Goal: Task Accomplishment & Management: Manage account settings

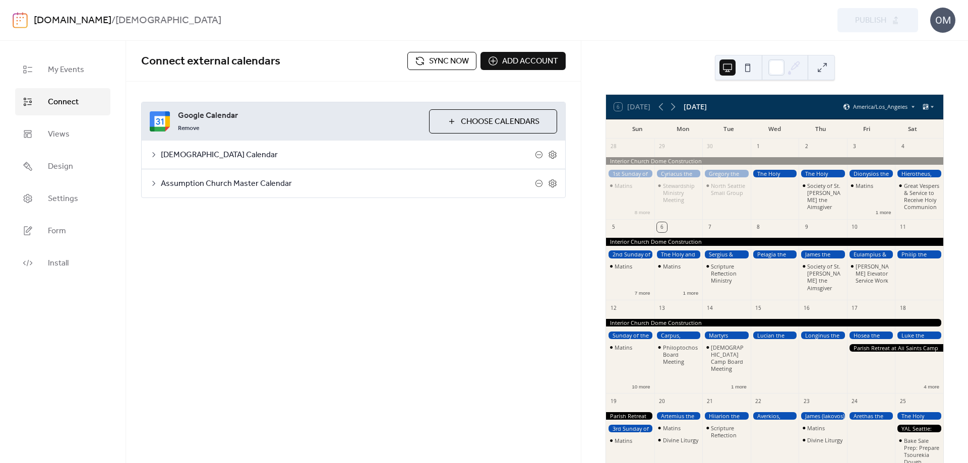
click at [438, 60] on span "Sync now" at bounding box center [449, 61] width 40 height 12
click at [735, 280] on div "Scripture Reflection Ministry" at bounding box center [728, 273] width 35 height 21
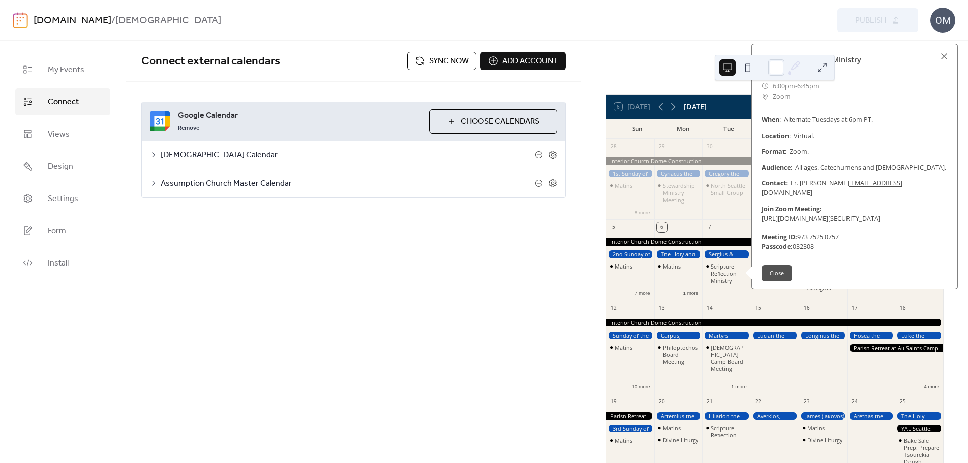
click at [776, 281] on button "Close" at bounding box center [777, 273] width 30 height 16
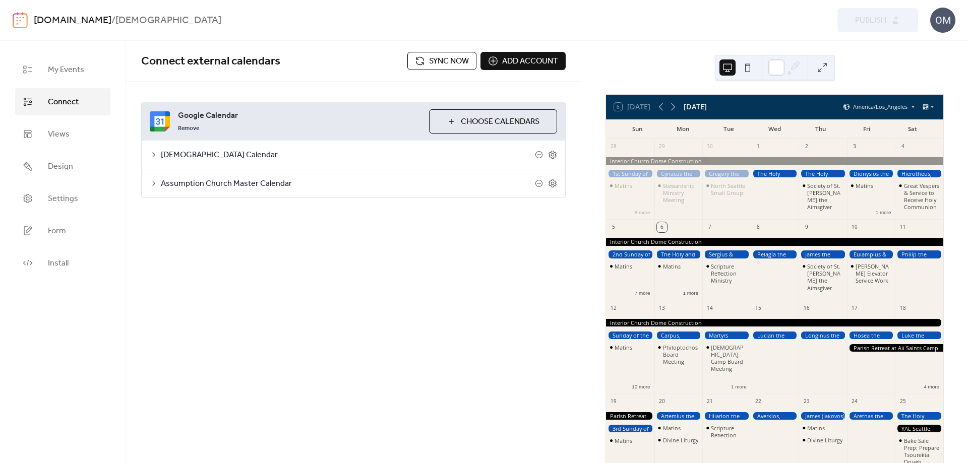
click at [438, 58] on span "Sync now" at bounding box center [449, 61] width 40 height 12
click at [727, 274] on div "Scripture Reflection Ministry" at bounding box center [728, 273] width 35 height 21
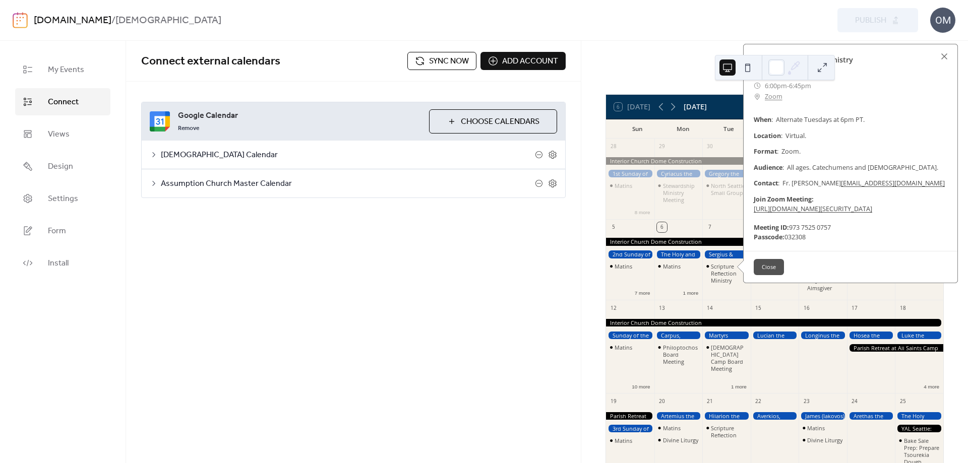
click at [761, 275] on button "Close" at bounding box center [769, 267] width 30 height 16
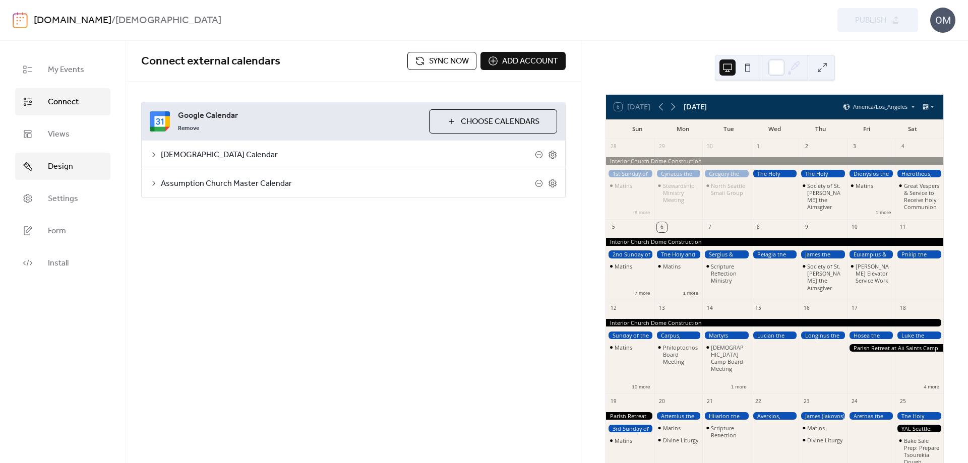
click at [52, 169] on span "Design" at bounding box center [60, 167] width 25 height 12
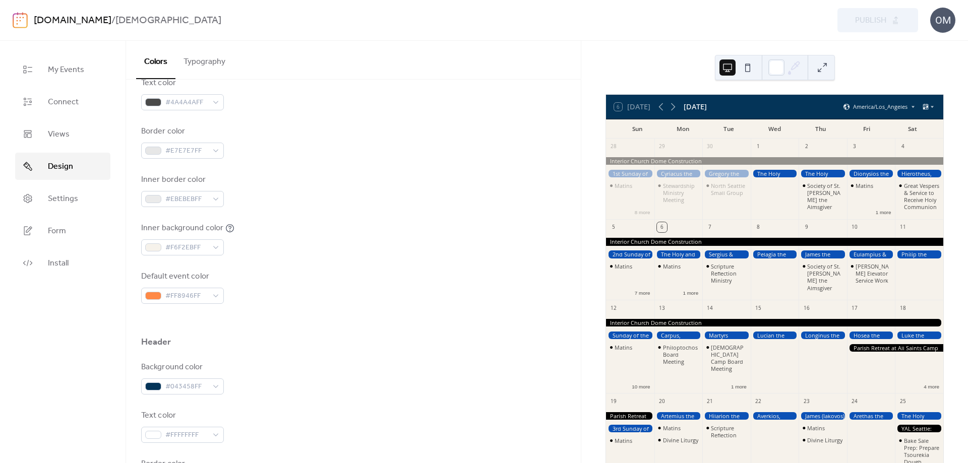
click at [213, 63] on button "Typography" at bounding box center [204, 59] width 58 height 37
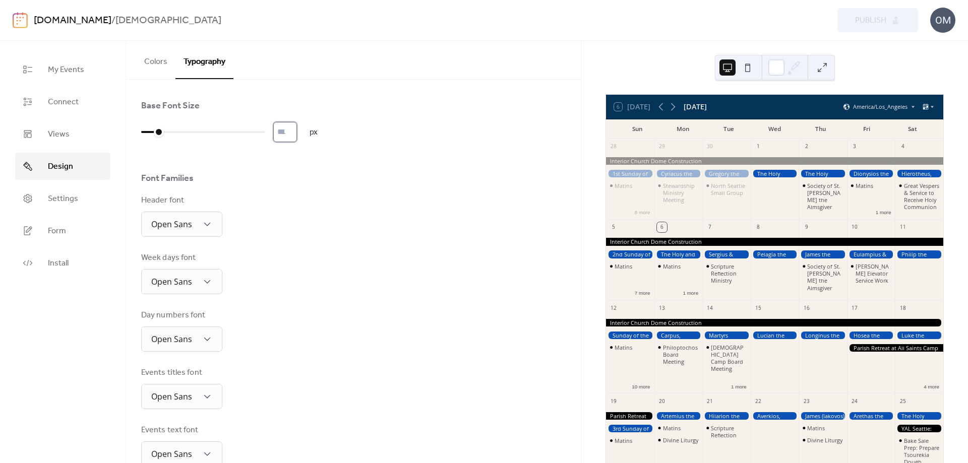
type input "**"
click at [295, 128] on input "**" at bounding box center [285, 132] width 24 height 20
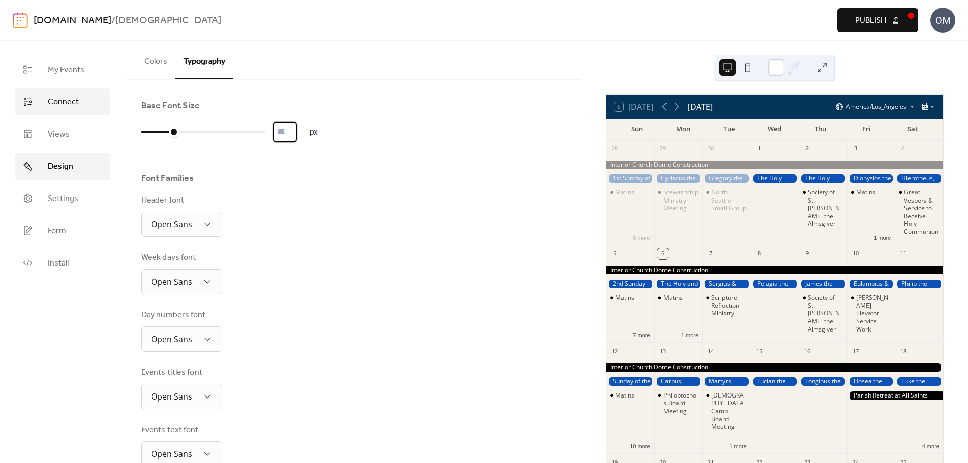
click at [58, 102] on span "Connect" at bounding box center [63, 102] width 31 height 12
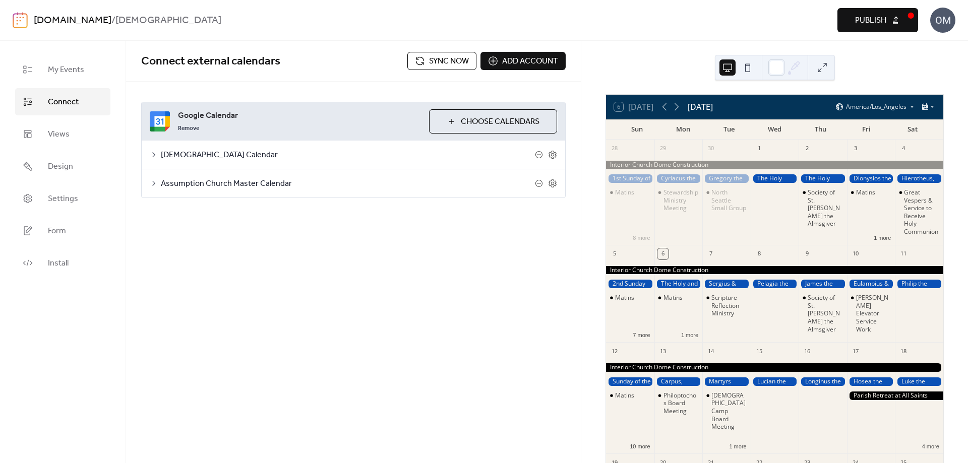
click at [868, 21] on span "Publish" at bounding box center [870, 21] width 31 height 12
click at [455, 62] on span "Sync now" at bounding box center [449, 61] width 40 height 12
click at [736, 314] on div "Scripture Reflection Ministry" at bounding box center [728, 306] width 35 height 24
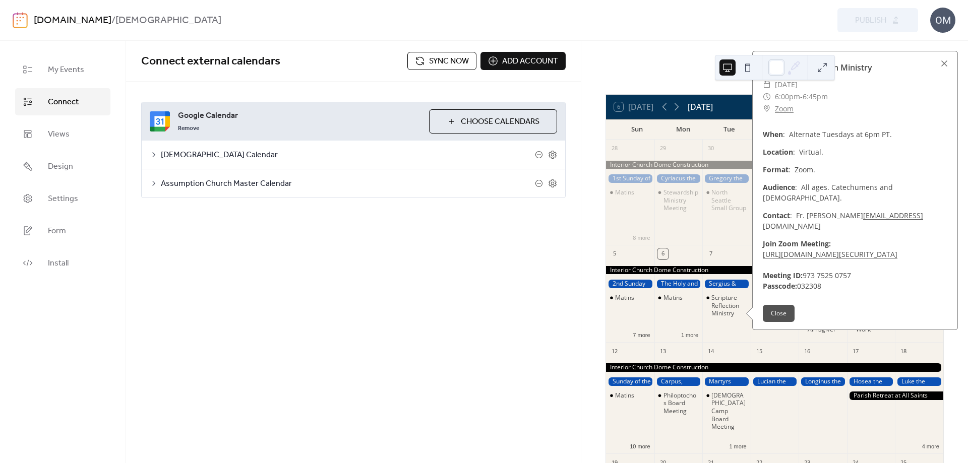
click at [925, 97] on div "​ 6:00pm - 6:45pm" at bounding box center [855, 97] width 185 height 12
click at [946, 62] on div at bounding box center [944, 63] width 14 height 14
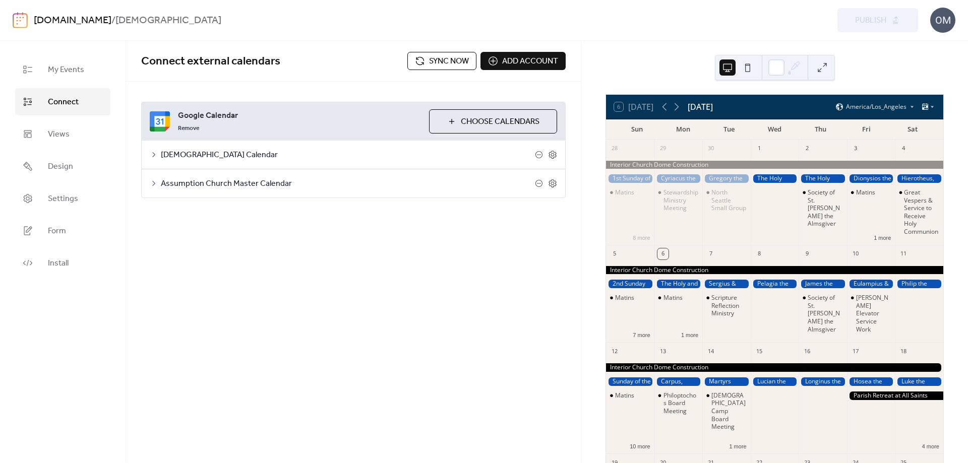
click at [435, 58] on span "Sync now" at bounding box center [449, 61] width 40 height 12
click at [728, 316] on div "Scripture Reflection Ministry" at bounding box center [728, 306] width 35 height 24
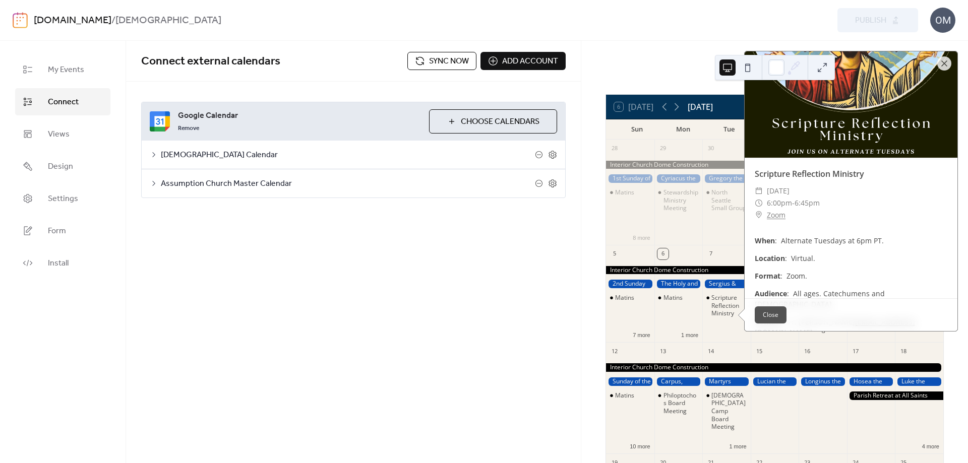
click at [937, 106] on div at bounding box center [851, 104] width 213 height 106
click at [827, 67] on button at bounding box center [822, 67] width 16 height 16
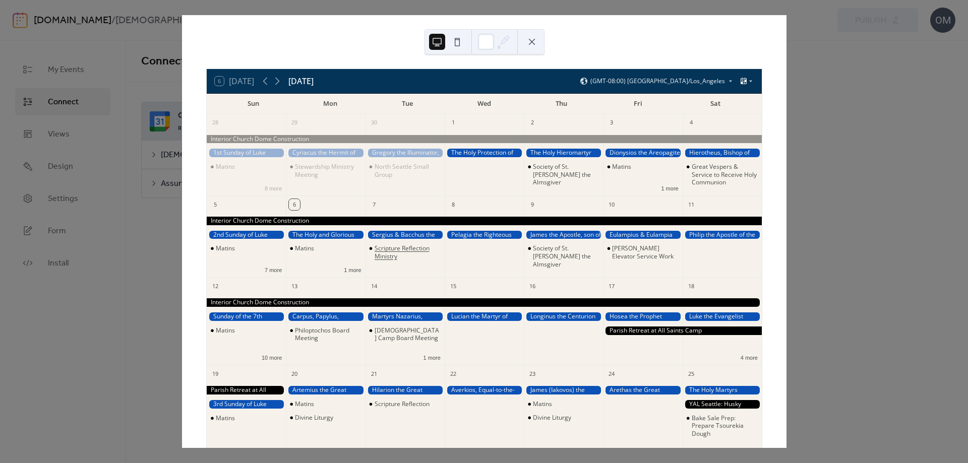
click at [392, 246] on div "Scripture Reflection Ministry" at bounding box center [408, 253] width 66 height 16
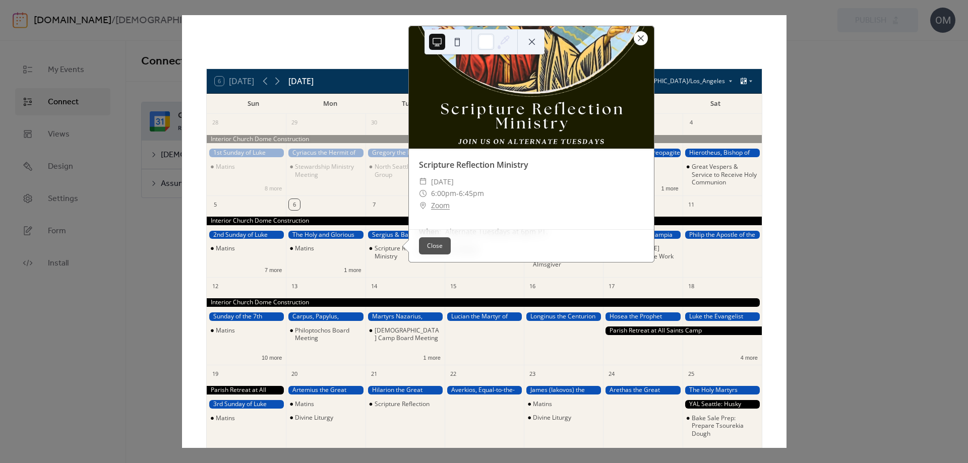
click at [642, 36] on div at bounding box center [641, 38] width 14 height 14
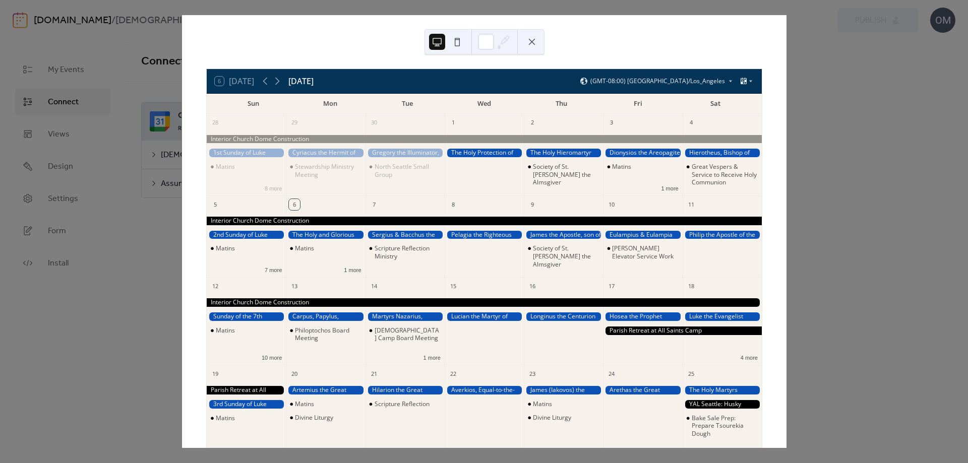
click at [532, 40] on button at bounding box center [532, 42] width 16 height 16
